Goal: Task Accomplishment & Management: Manage account settings

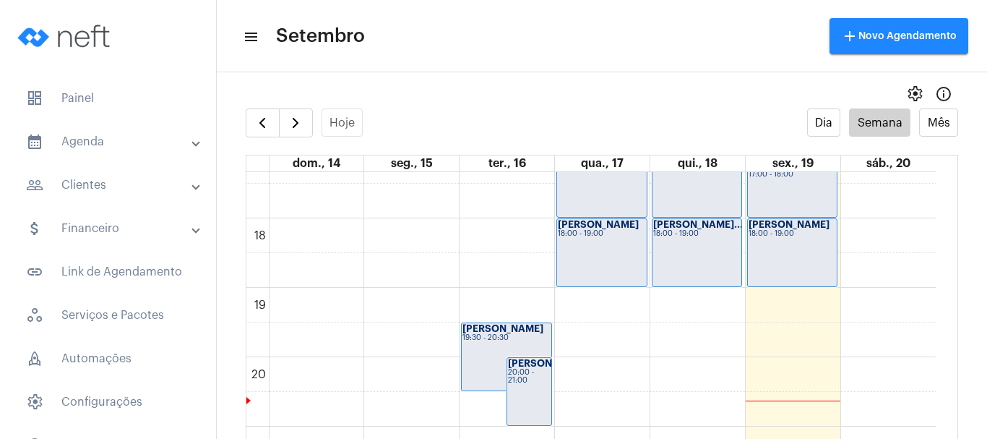
scroll to position [1212, 0]
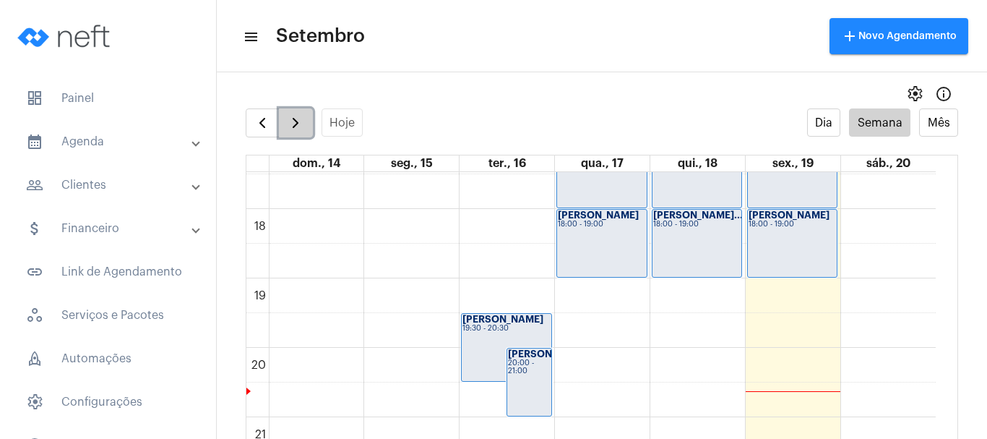
click at [298, 125] on span "button" at bounding box center [295, 122] width 17 height 17
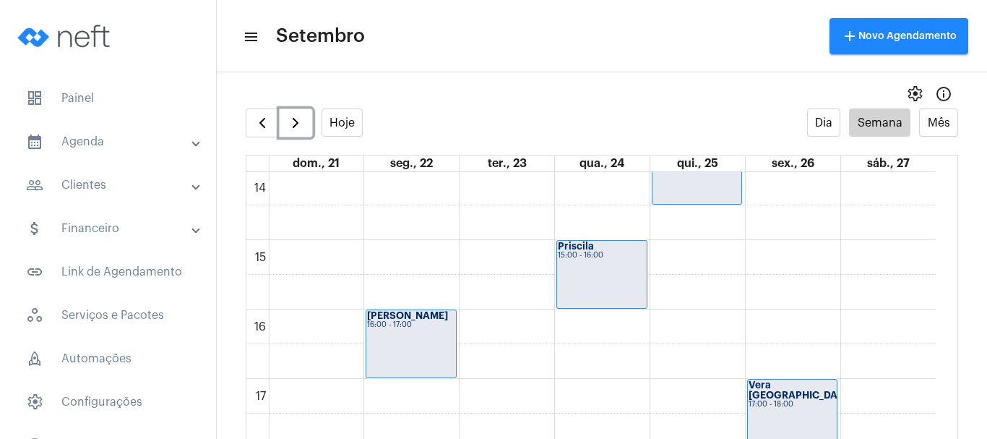
scroll to position [995, 0]
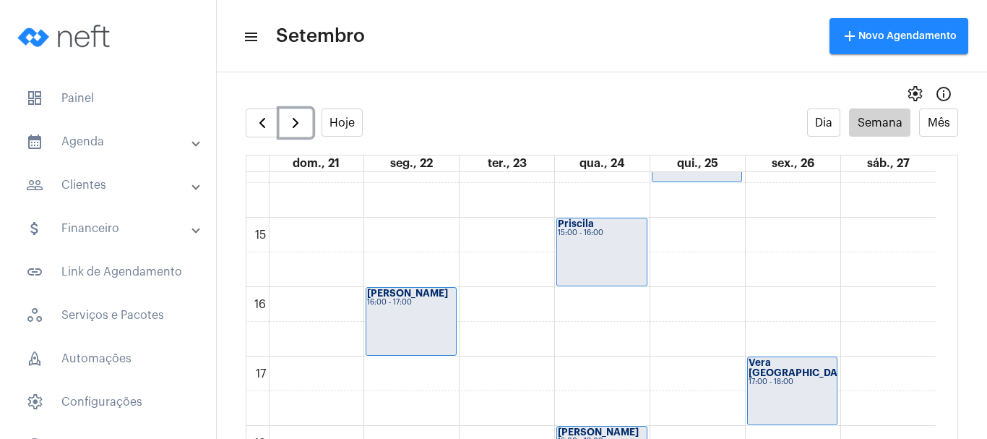
click at [614, 255] on div "Priscila 15:00 - 16:00" at bounding box center [602, 251] width 90 height 67
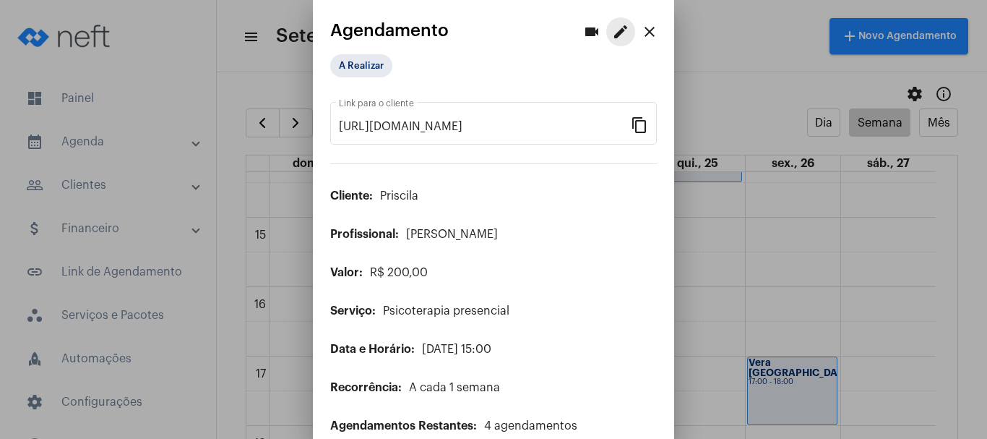
click at [613, 32] on mat-icon "edit" at bounding box center [620, 31] width 17 height 17
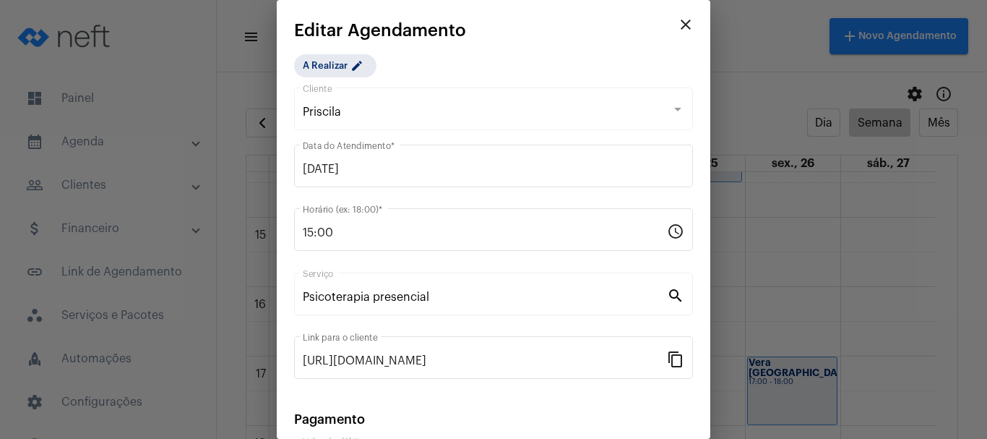
scroll to position [184, 0]
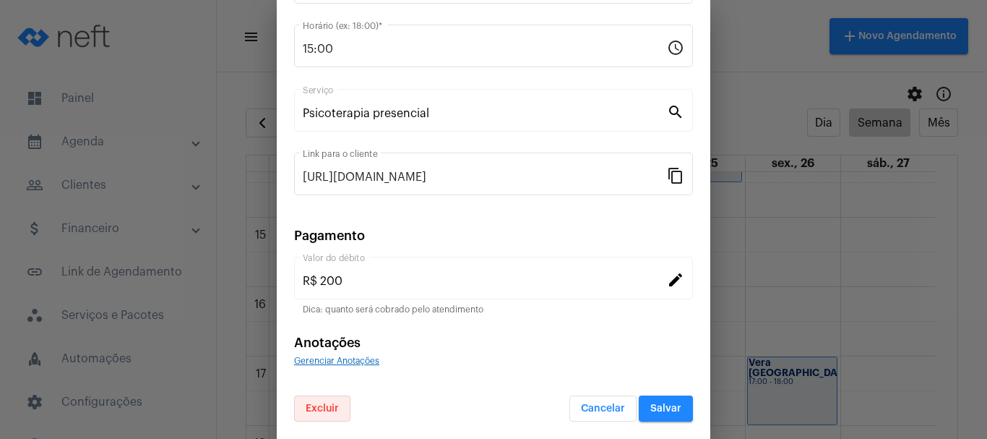
click at [318, 408] on span "Excluir" at bounding box center [322, 408] width 33 height 10
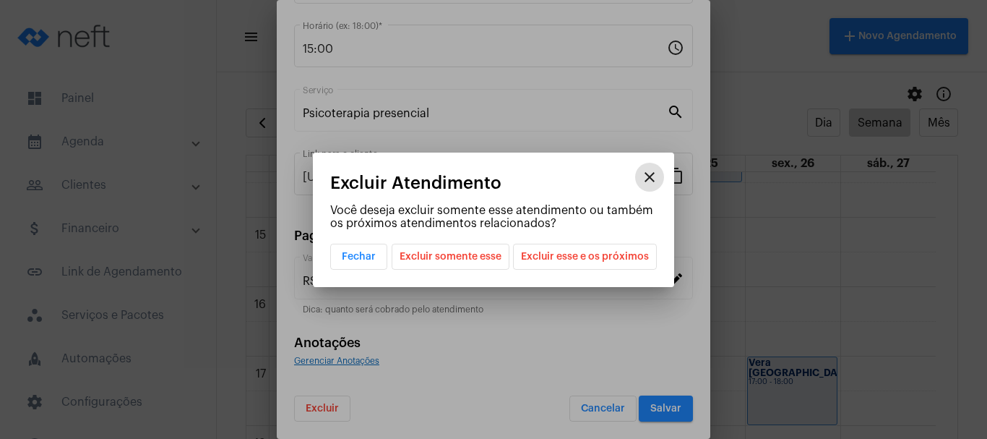
click at [559, 260] on span "Excluir esse e os próximos" at bounding box center [585, 256] width 128 height 25
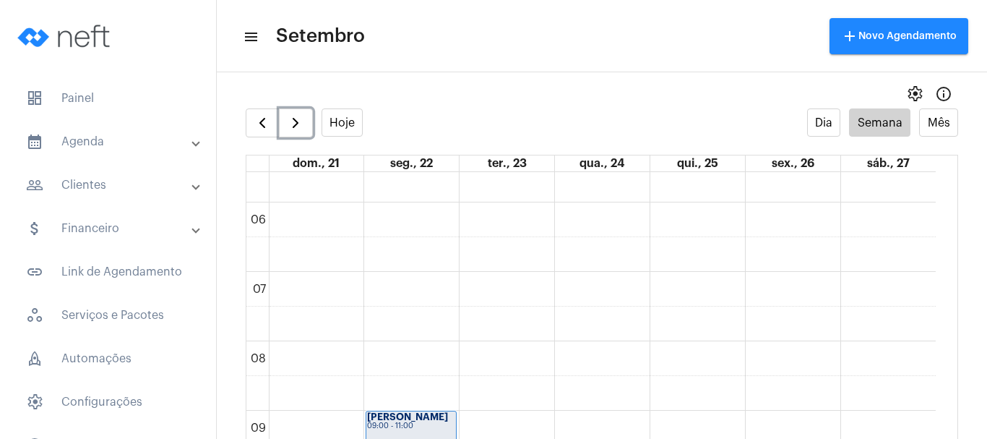
scroll to position [345, 0]
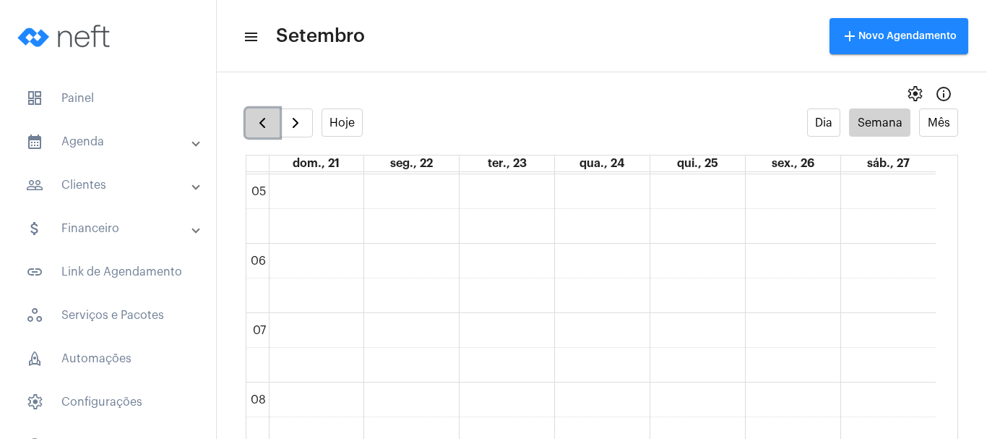
click at [260, 123] on span "button" at bounding box center [262, 122] width 17 height 17
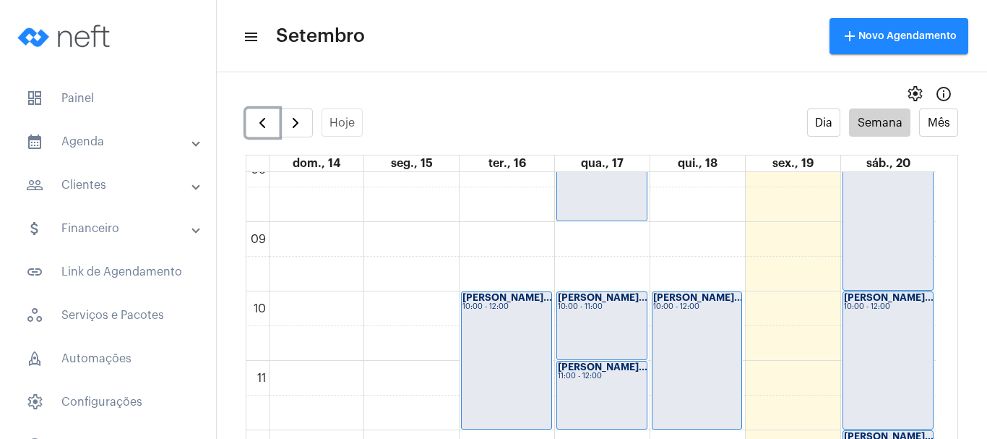
scroll to position [634, 0]
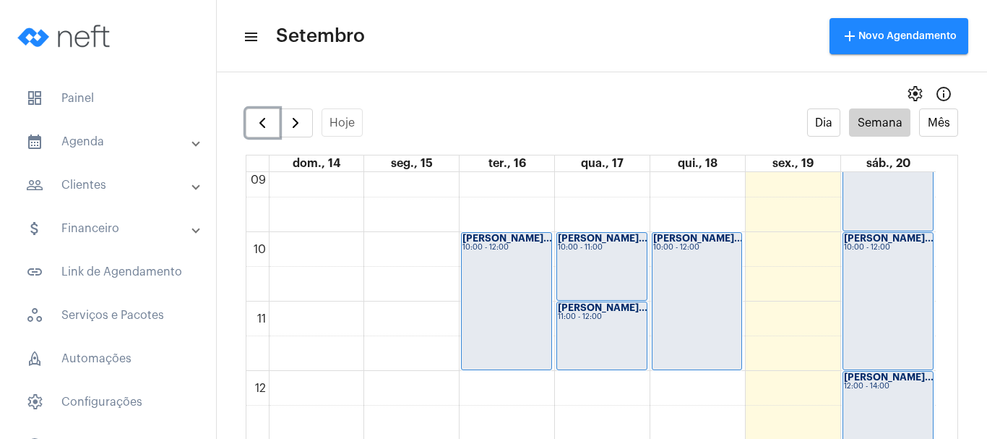
click at [874, 272] on div "[PERSON_NAME]... 10:00 - 12:00" at bounding box center [888, 301] width 90 height 137
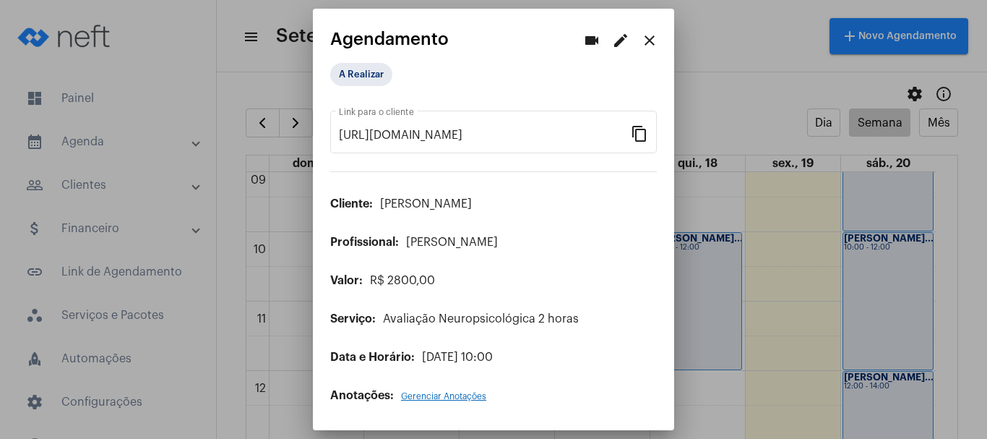
click at [616, 38] on mat-icon "edit" at bounding box center [620, 40] width 17 height 17
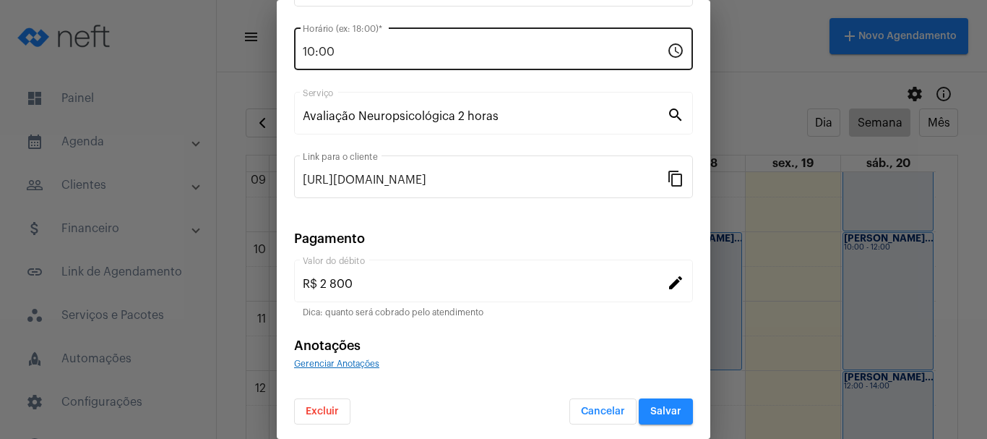
scroll to position [184, 0]
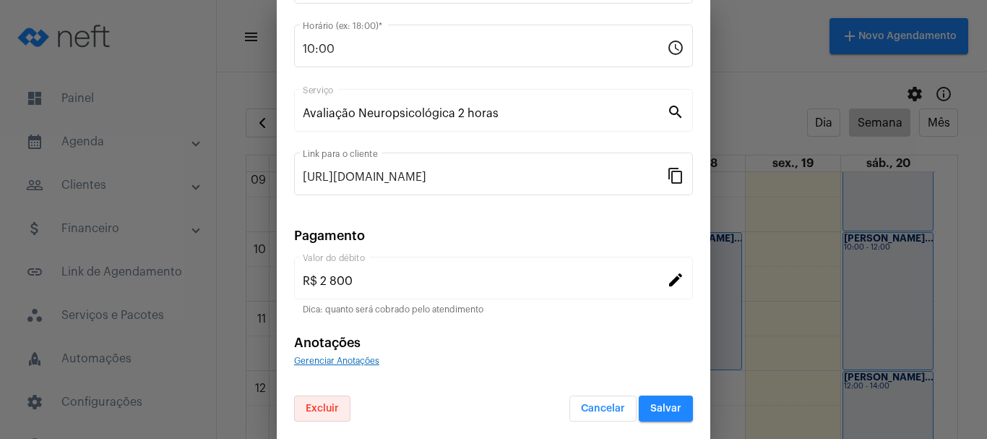
click at [310, 409] on span "Excluir" at bounding box center [322, 408] width 33 height 10
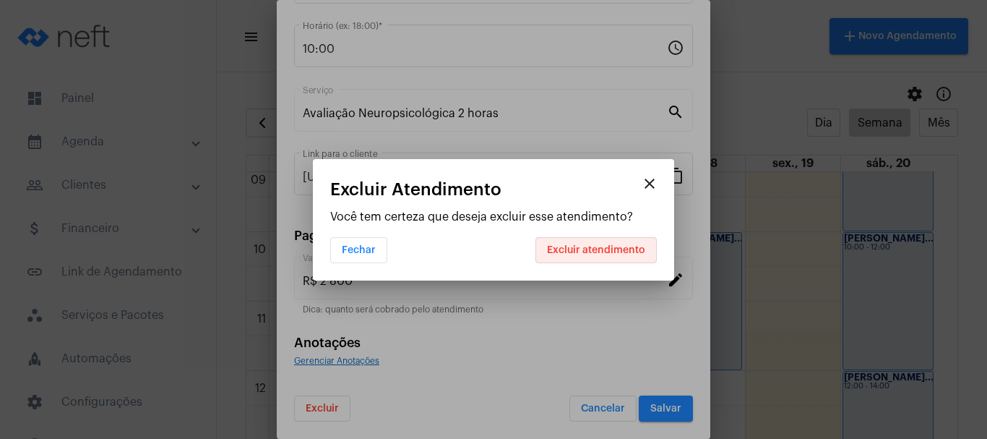
click at [616, 246] on span "Excluir atendimento" at bounding box center [596, 250] width 98 height 10
